Goal: Task Accomplishment & Management: Manage account settings

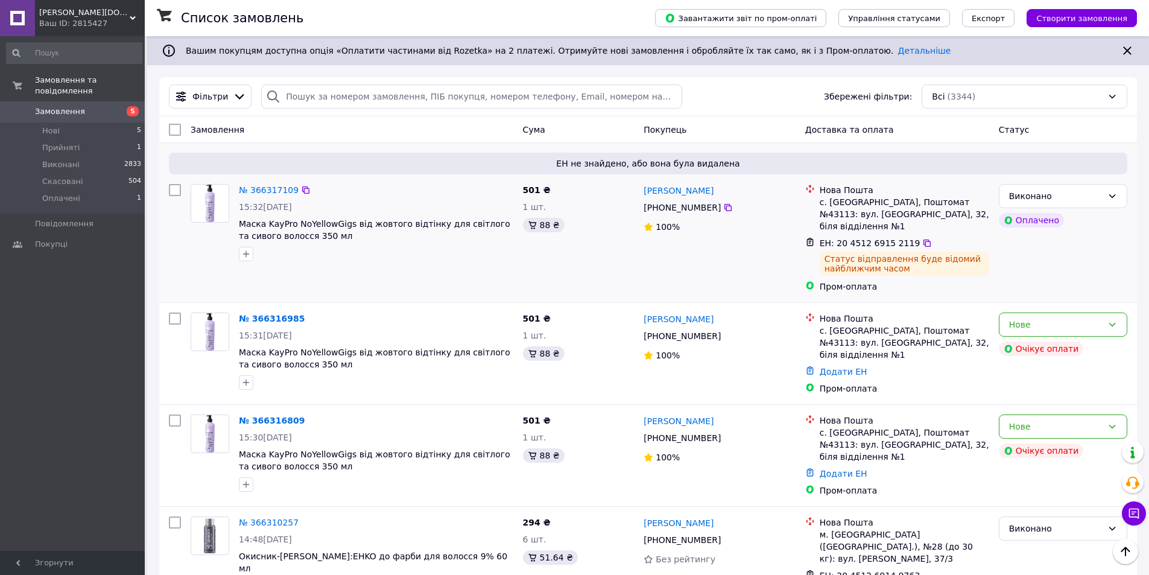
scroll to position [60, 0]
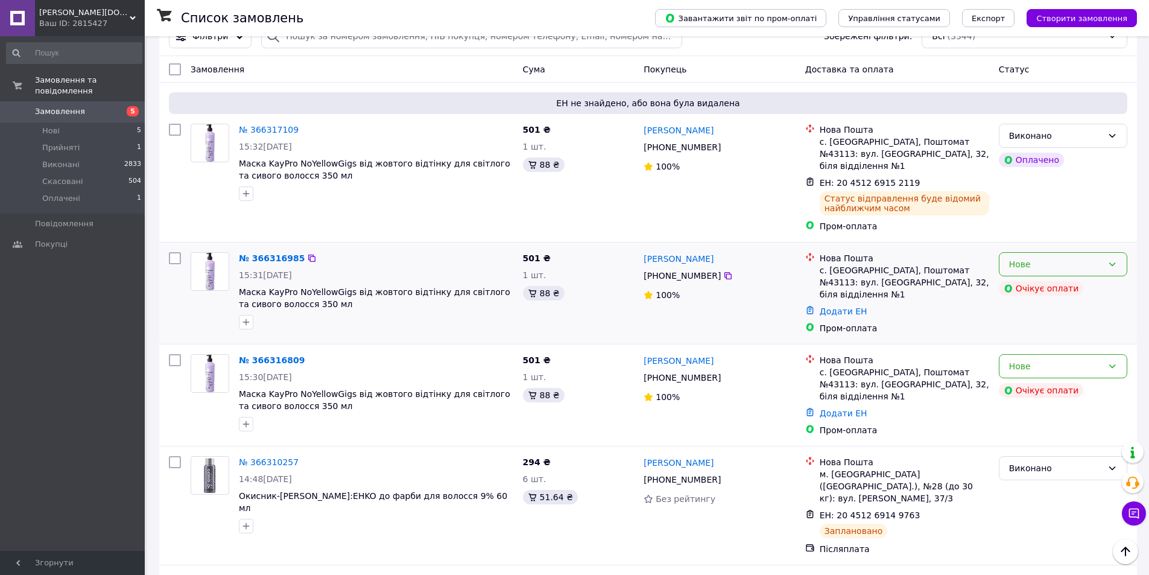
click at [1052, 258] on div "Нове" at bounding box center [1055, 264] width 93 height 13
click at [1033, 318] on li "Скасовано" at bounding box center [1062, 322] width 127 height 22
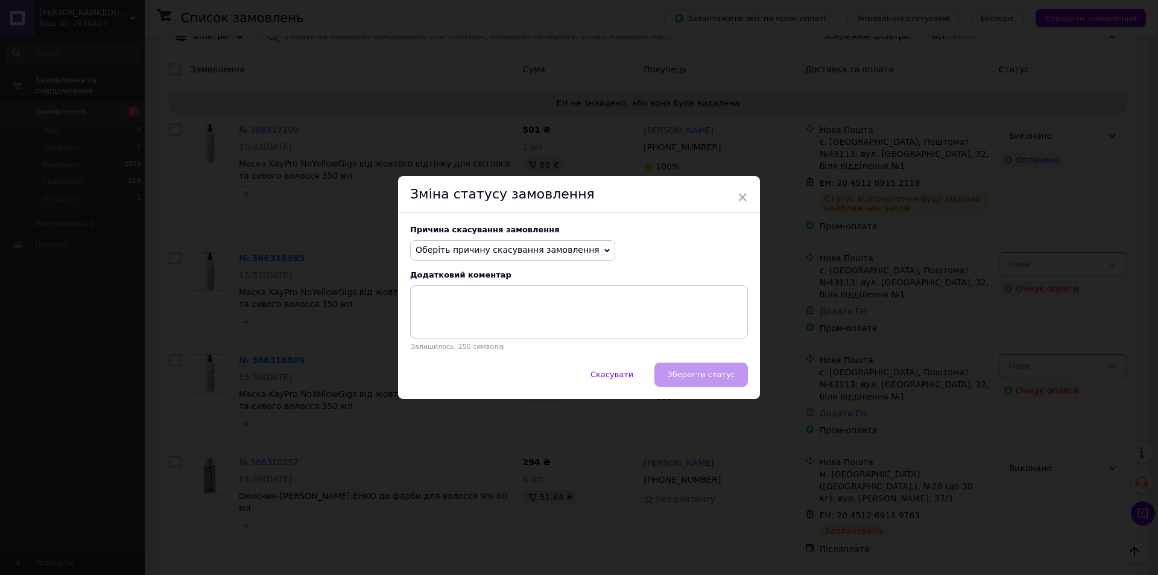
click at [580, 255] on span "Оберіть причину скасування замовлення" at bounding box center [512, 250] width 205 height 21
click at [495, 339] on li "Замовлення-дублікат" at bounding box center [513, 341] width 204 height 17
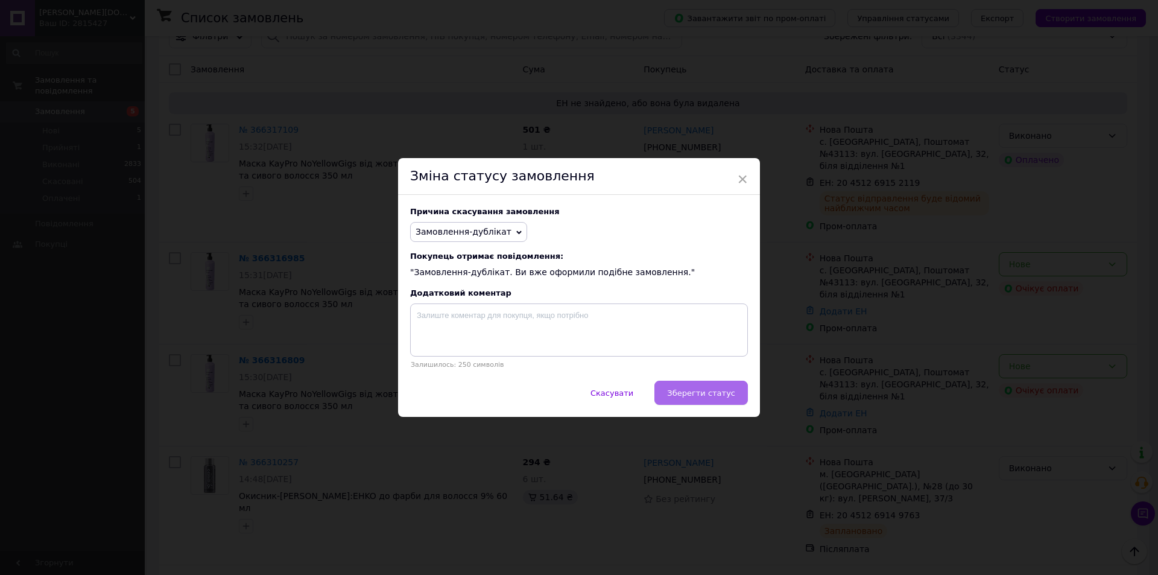
click at [701, 393] on span "Зберегти статус" at bounding box center [701, 392] width 68 height 9
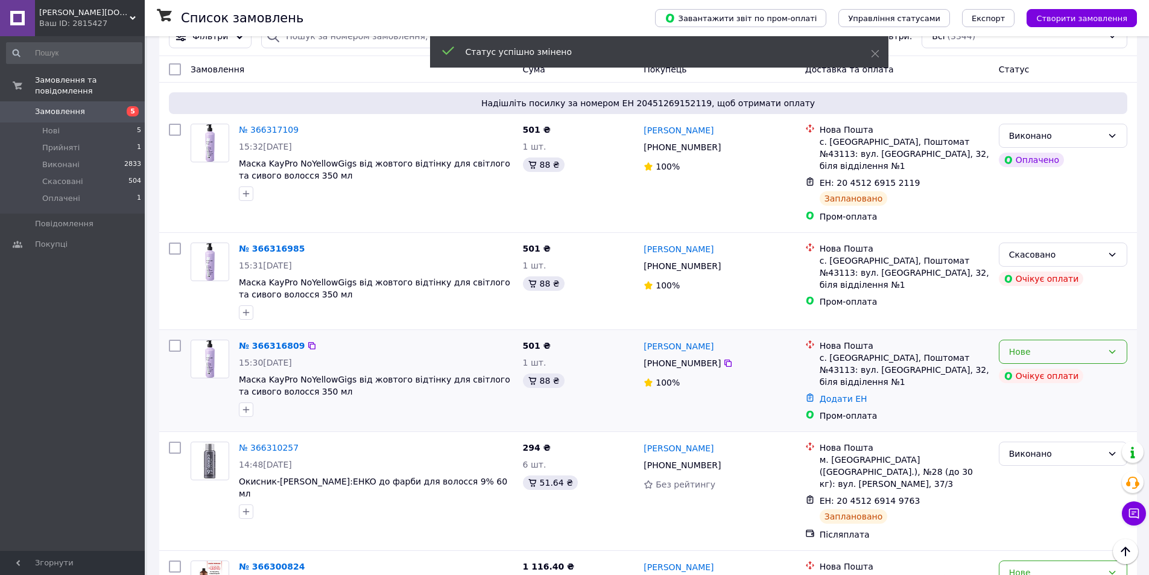
click at [1049, 345] on div "Нове" at bounding box center [1055, 351] width 93 height 13
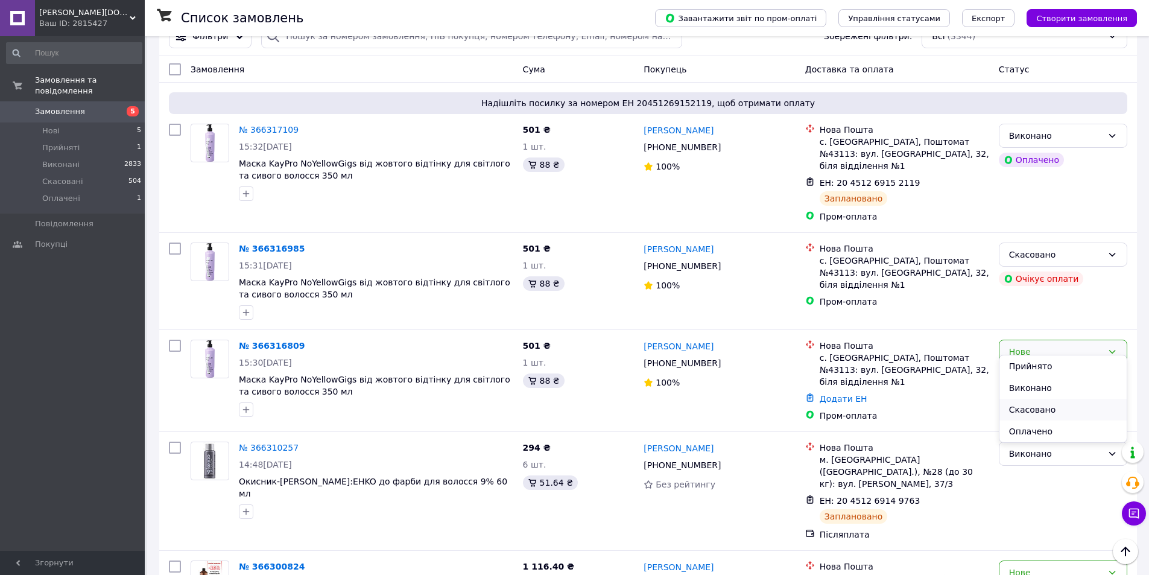
click at [1029, 405] on li "Скасовано" at bounding box center [1062, 410] width 127 height 22
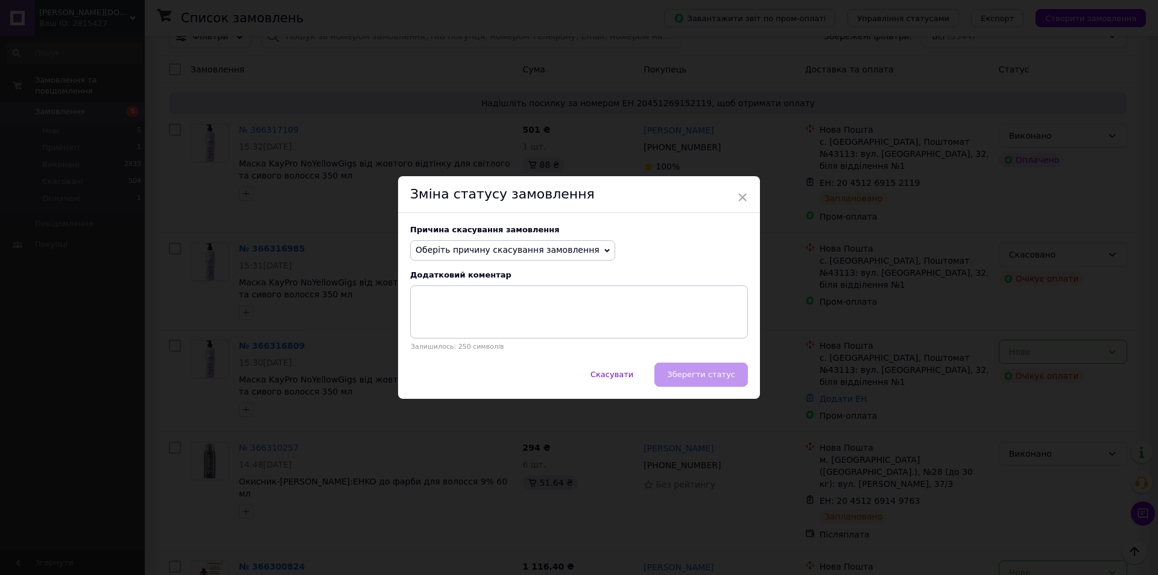
click at [574, 251] on span "Оберіть причину скасування замовлення" at bounding box center [512, 250] width 205 height 21
click at [487, 342] on li "Замовлення-дублікат" at bounding box center [513, 341] width 204 height 17
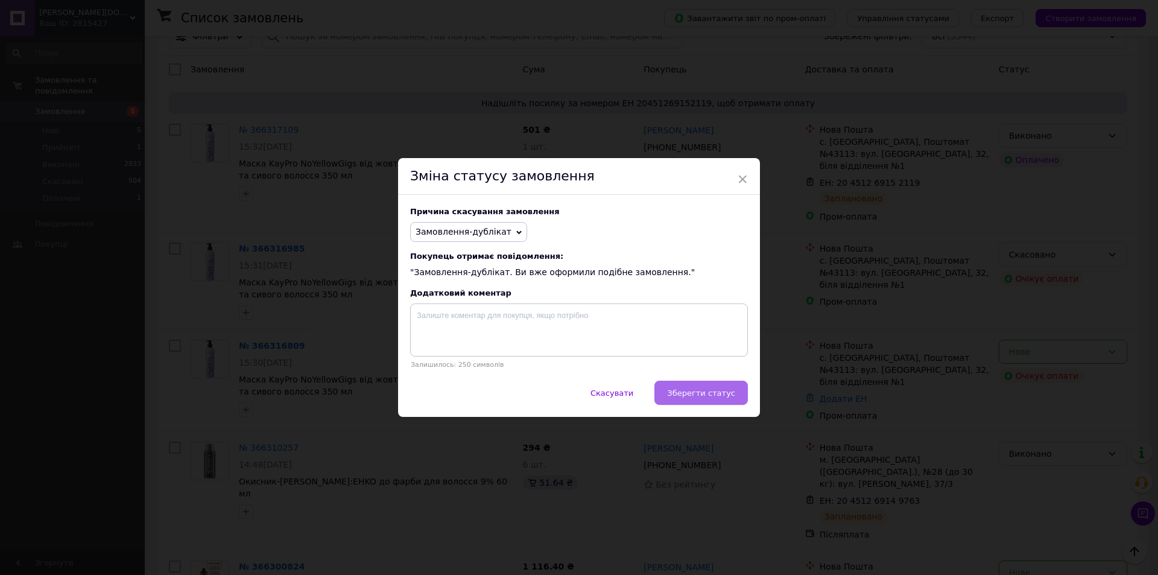
click at [699, 394] on span "Зберегти статус" at bounding box center [701, 392] width 68 height 9
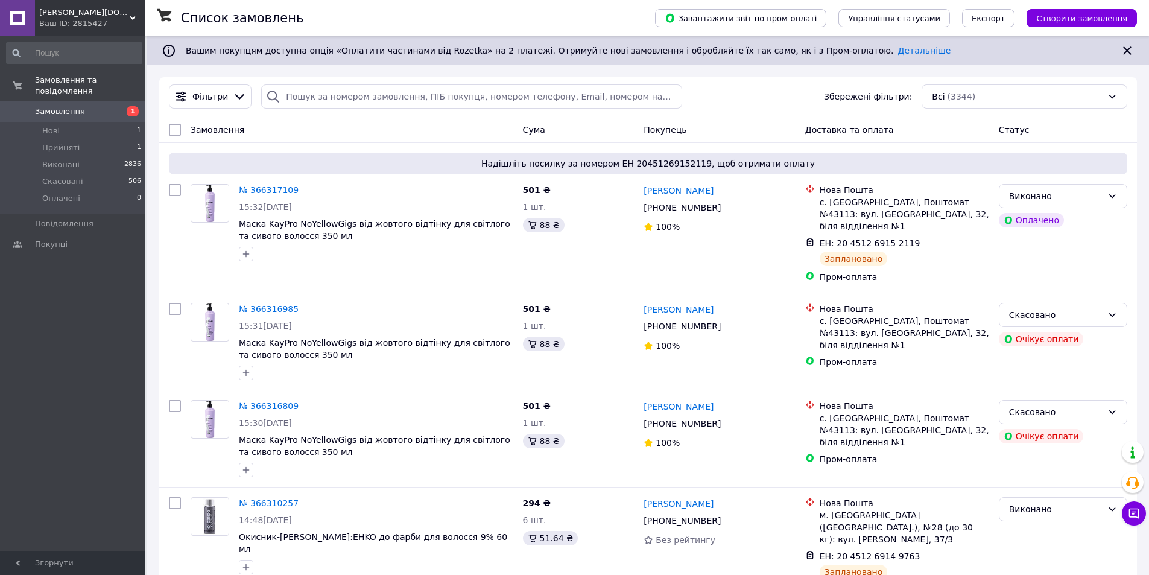
scroll to position [302, 0]
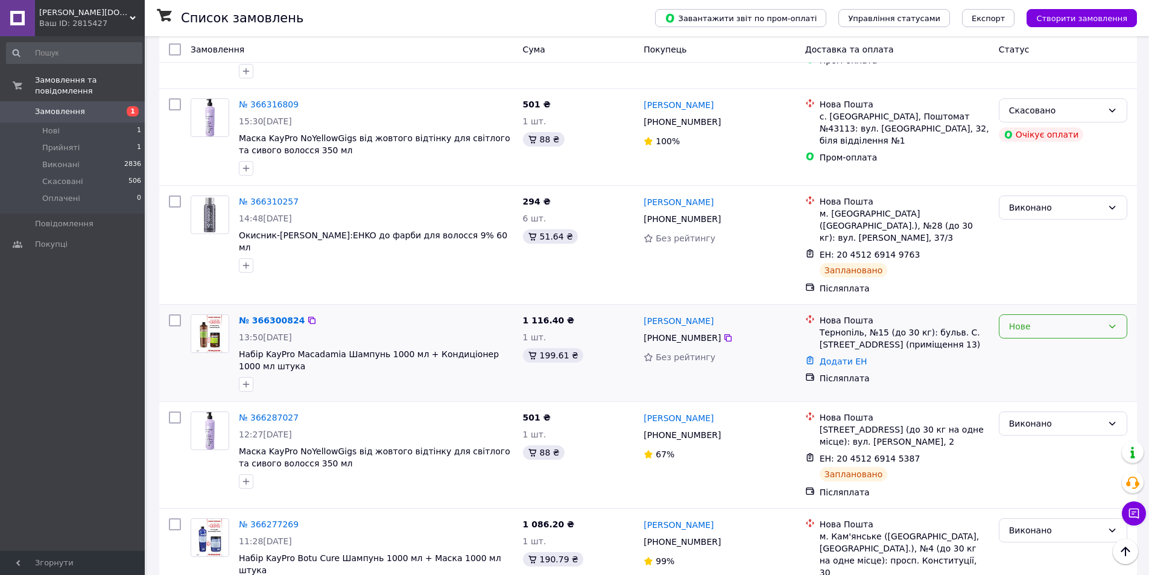
click at [1087, 320] on div "Нове" at bounding box center [1055, 326] width 93 height 13
click at [1060, 329] on li "Прийнято" at bounding box center [1062, 329] width 127 height 22
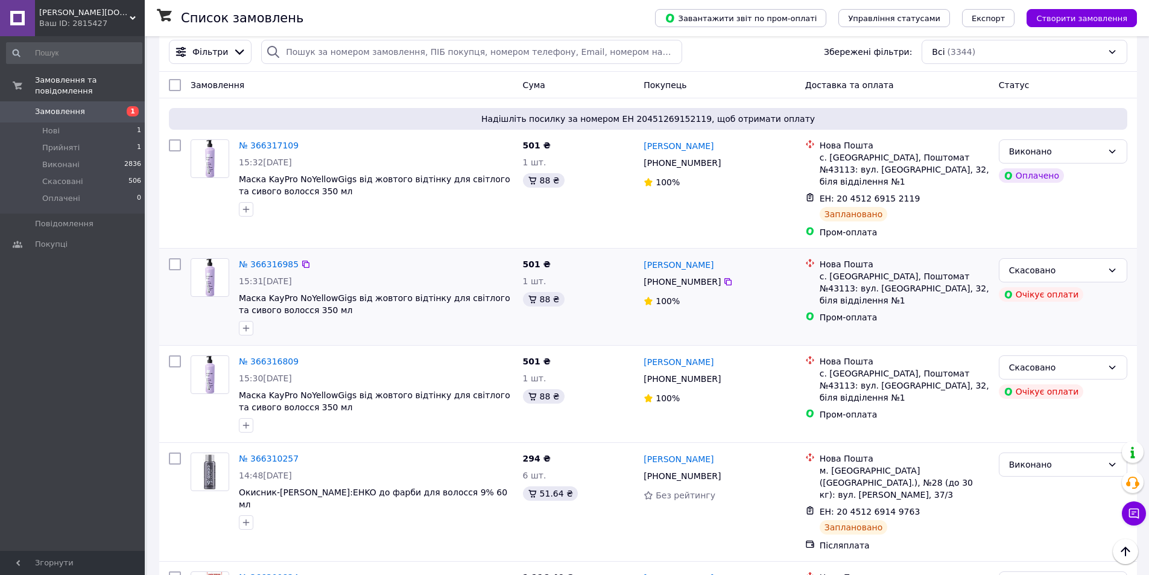
scroll to position [0, 0]
